Goal: Task Accomplishment & Management: Use online tool/utility

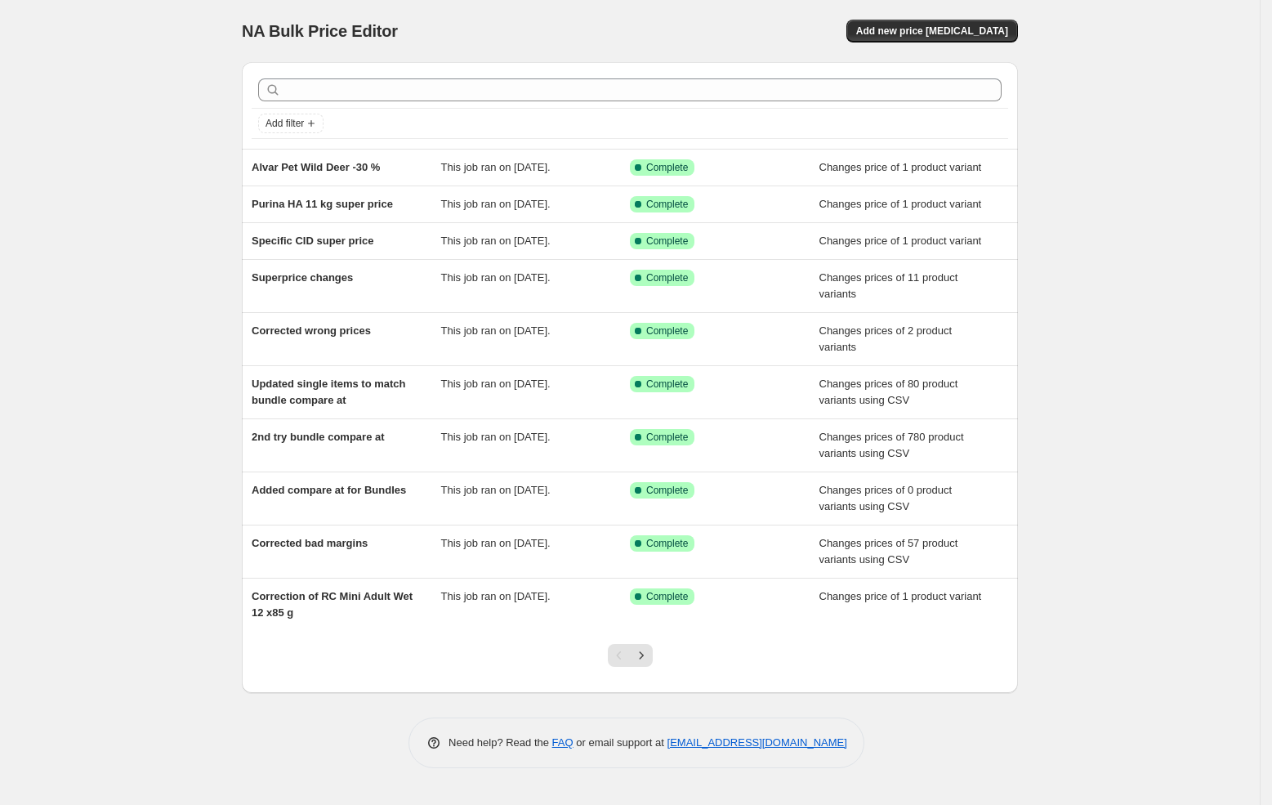
click at [939, 9] on div "NA Bulk Price Editor. This page is ready NA Bulk Price Editor Add new price cha…" at bounding box center [630, 31] width 776 height 62
click at [934, 20] on button "Add new price change job" at bounding box center [932, 31] width 172 height 23
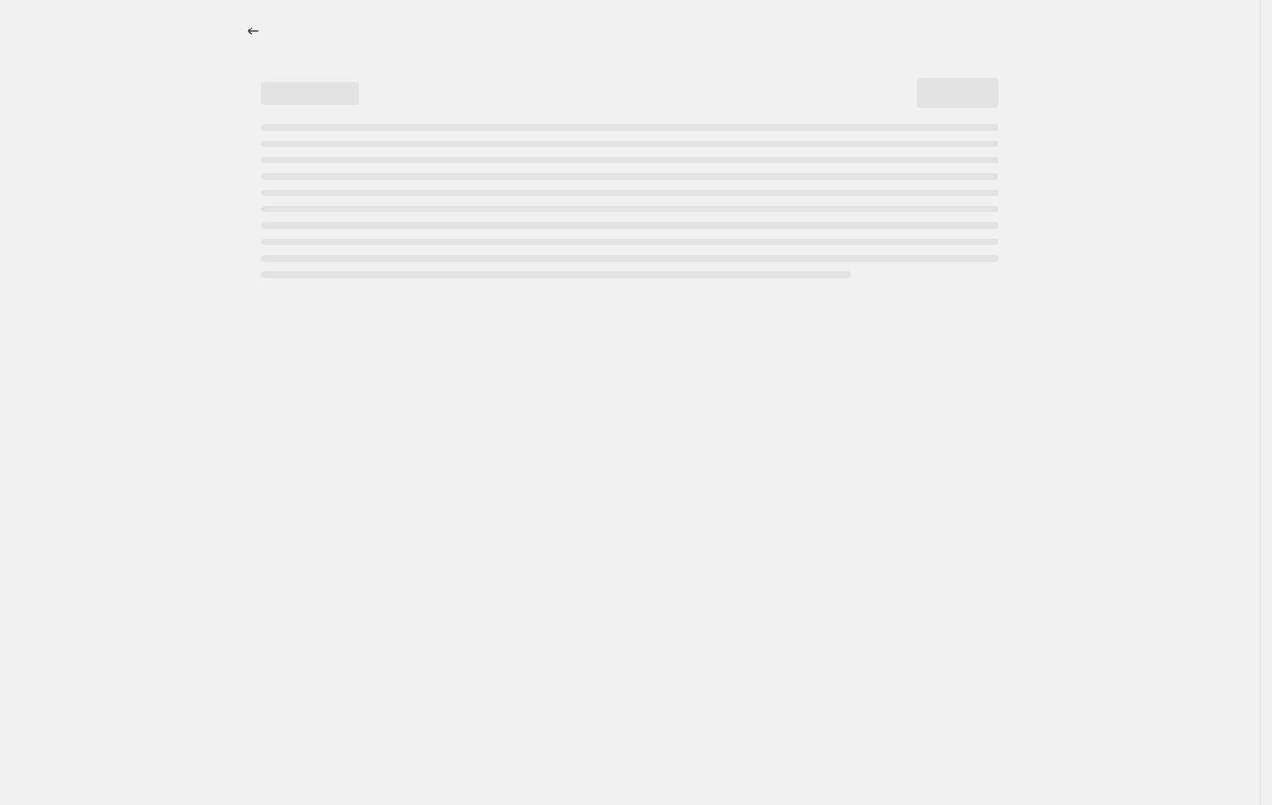
select select "percentage"
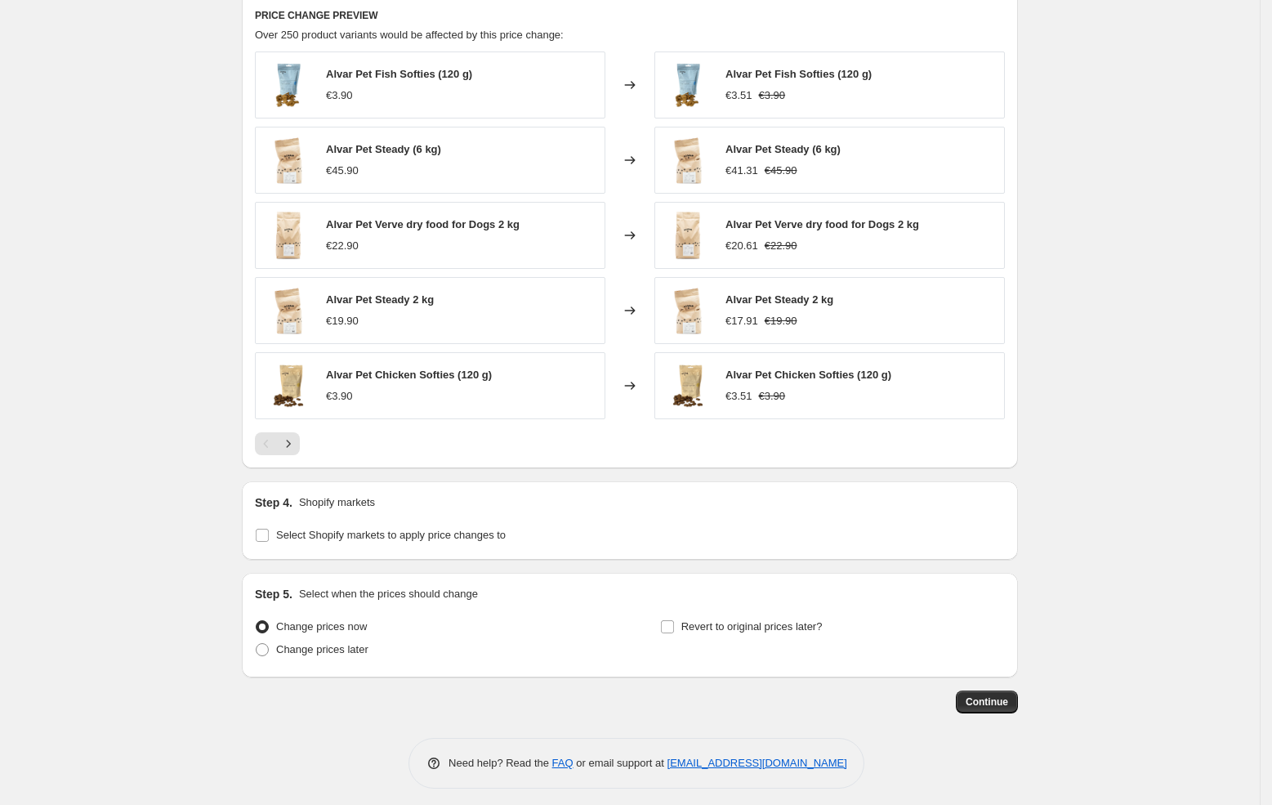
scroll to position [923, 0]
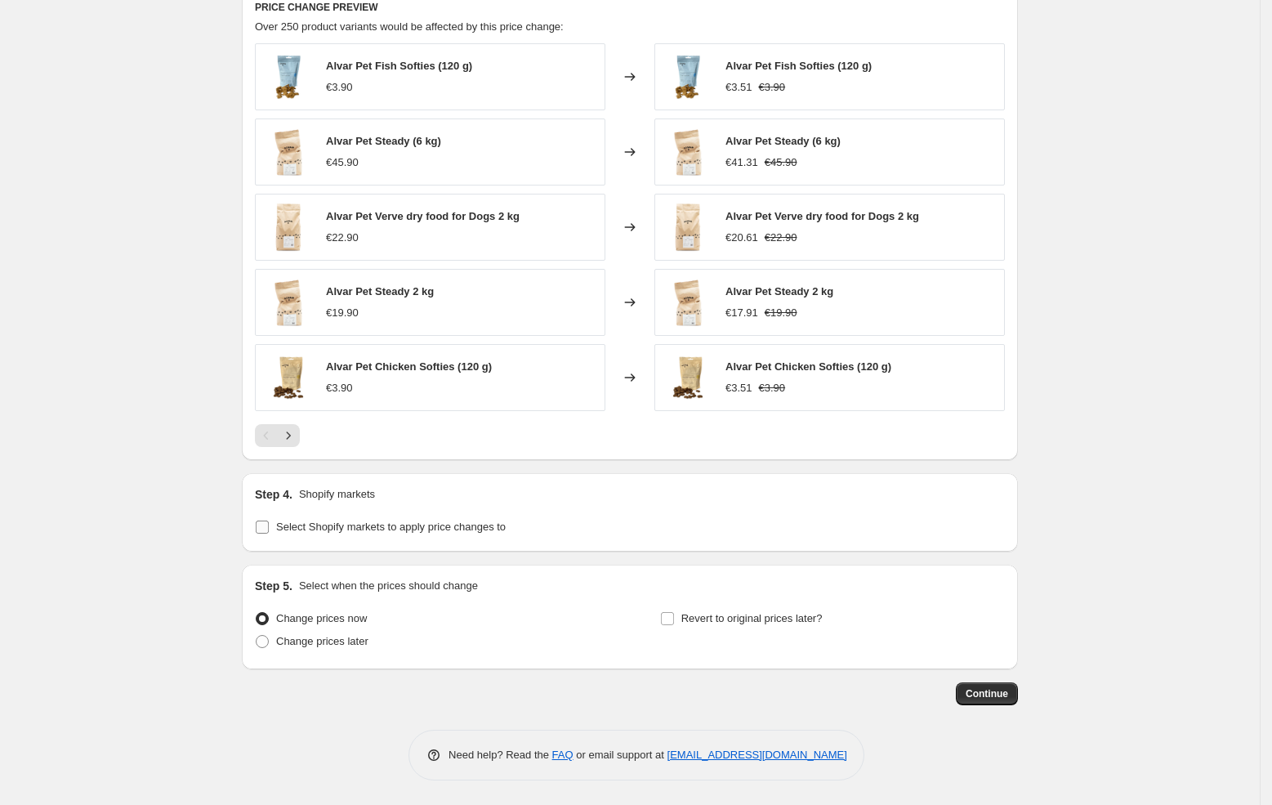
click at [265, 520] on input "Select Shopify markets to apply price changes to" at bounding box center [262, 526] width 13 height 13
checkbox input "true"
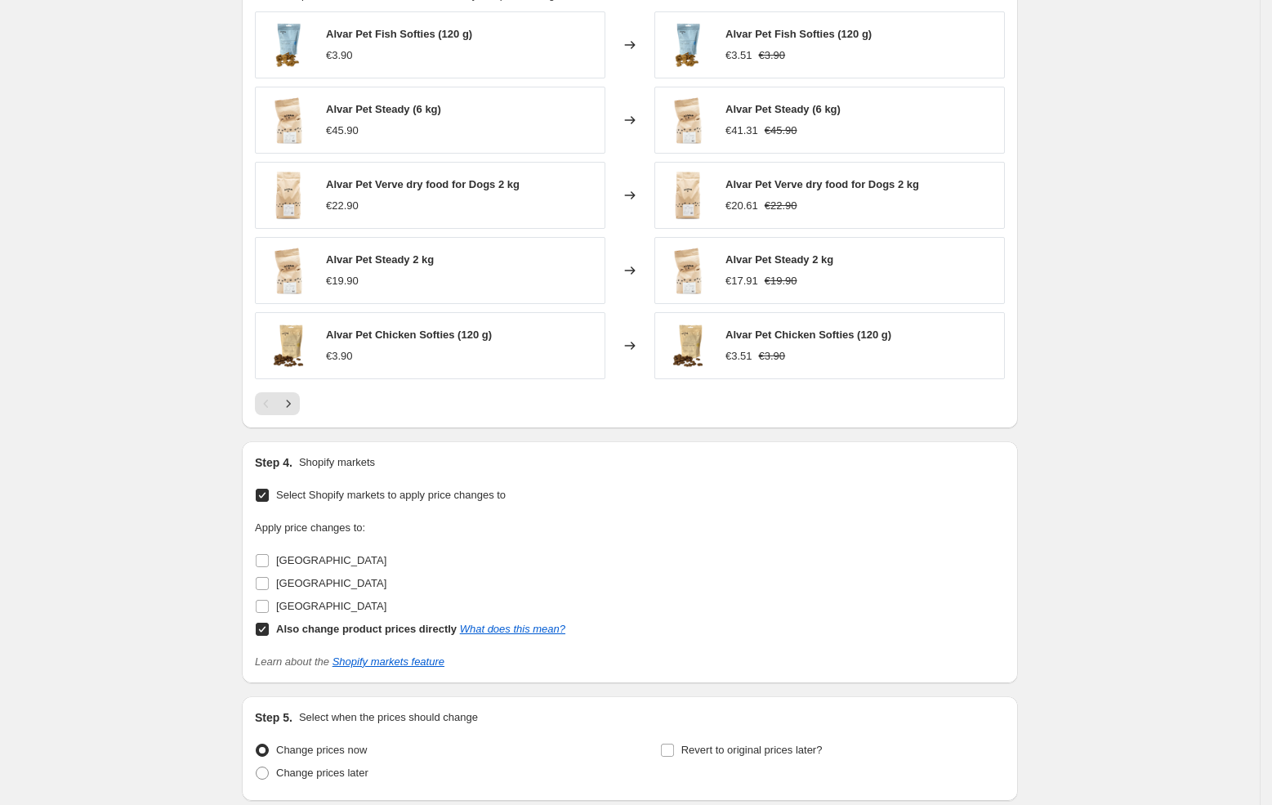
scroll to position [957, 0]
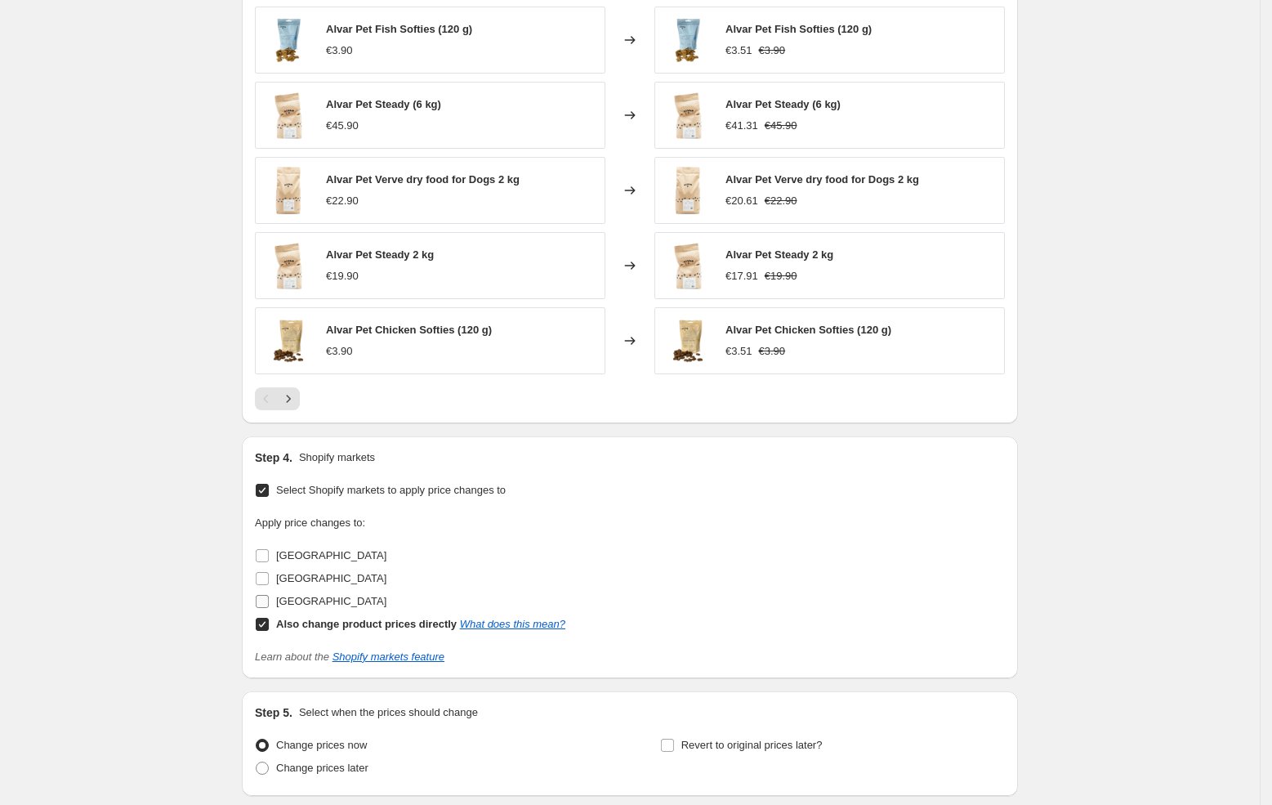
click at [277, 603] on label "Sweden" at bounding box center [321, 601] width 132 height 23
click at [269, 603] on input "Sweden" at bounding box center [262, 601] width 13 height 13
checkbox input "true"
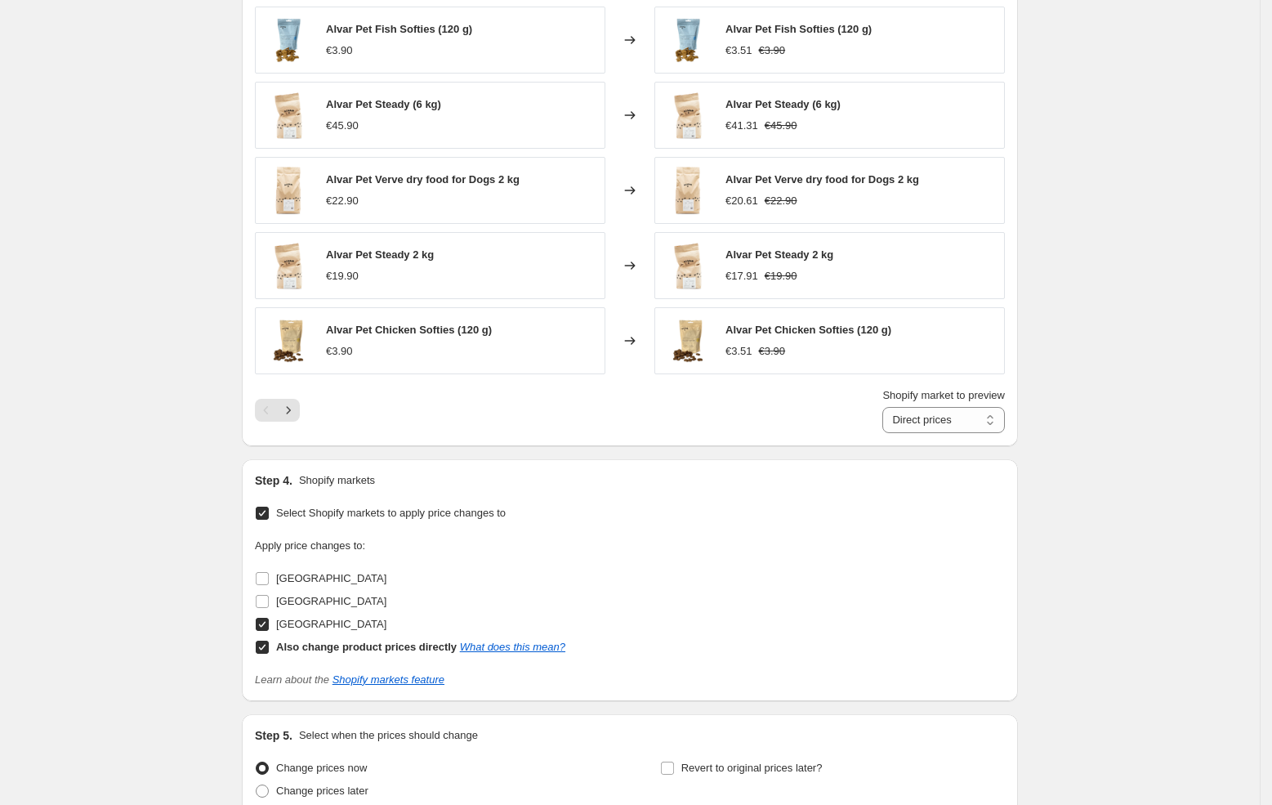
click at [267, 649] on input "Also change product prices directly What does this mean?" at bounding box center [262, 646] width 13 height 13
checkbox input "false"
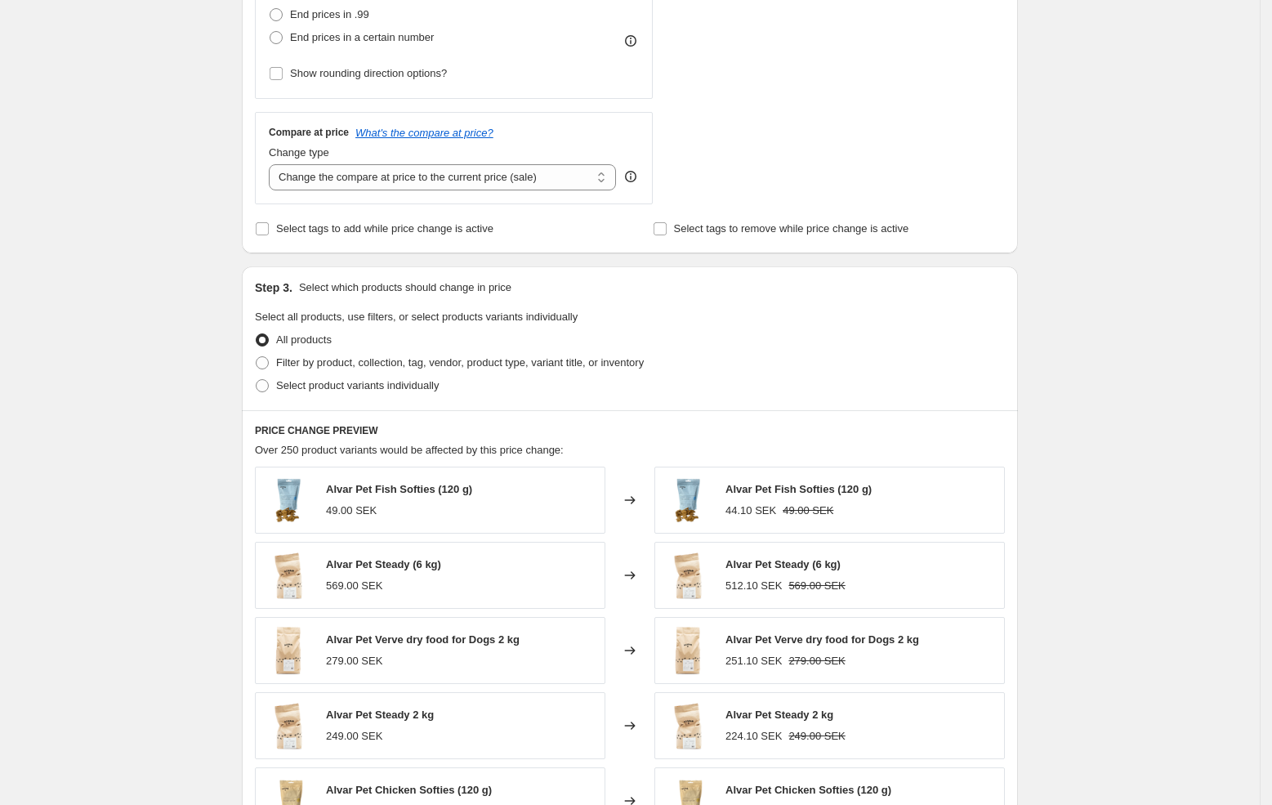
scroll to position [492, 0]
